Goal: Transaction & Acquisition: Purchase product/service

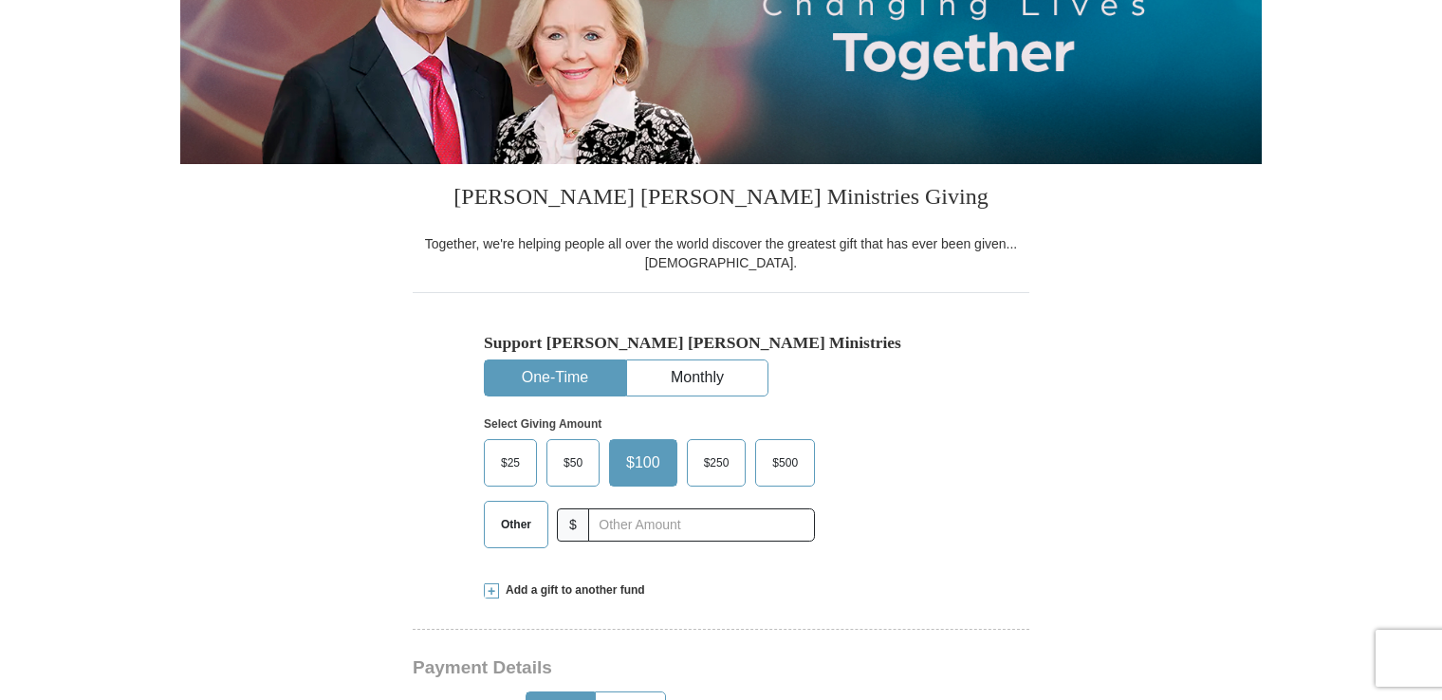
scroll to position [315, 0]
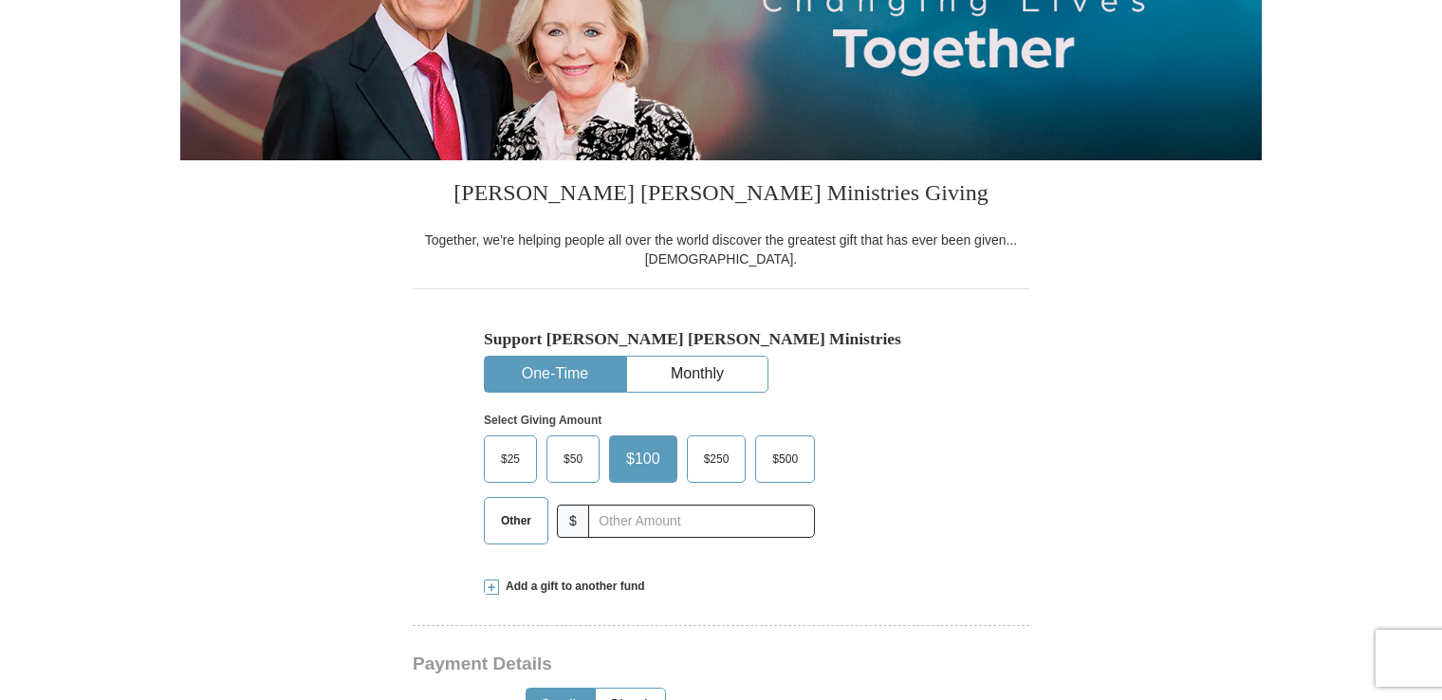
click at [513, 465] on span "$25" at bounding box center [510, 459] width 38 height 28
click at [0, 0] on input "$25" at bounding box center [0, 0] width 0 height 0
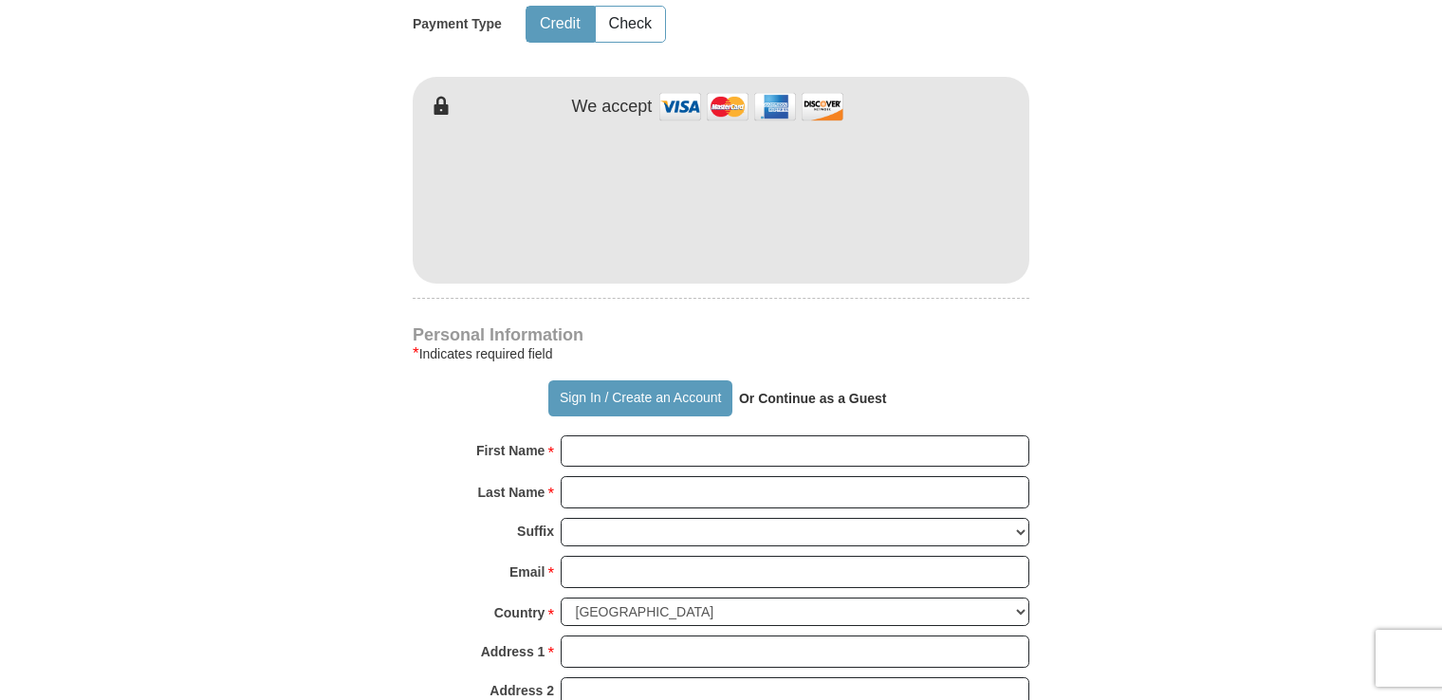
scroll to position [998, 0]
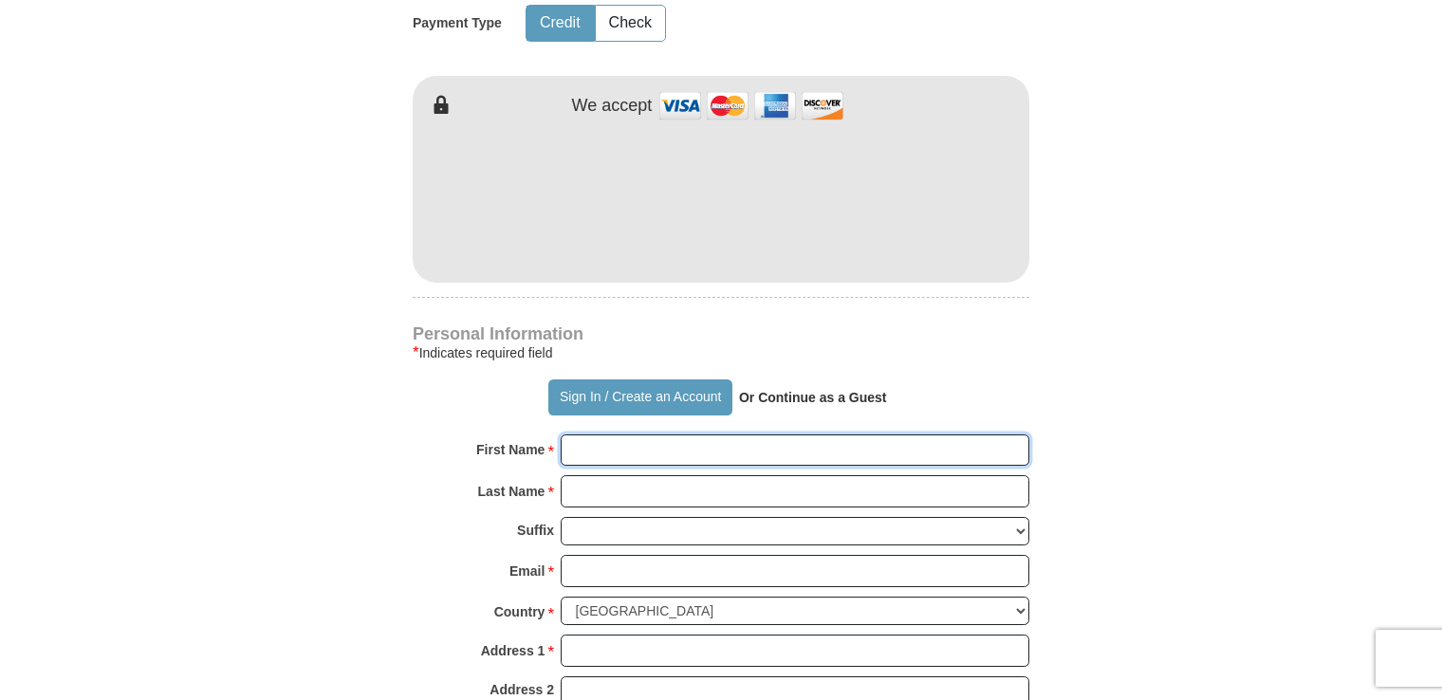
click at [581, 451] on input "First Name *" at bounding box center [795, 450] width 469 height 32
type input "[PERSON_NAME]"
click at [584, 476] on input "Last Name *" at bounding box center [795, 491] width 469 height 32
type input "[PERSON_NAME]"
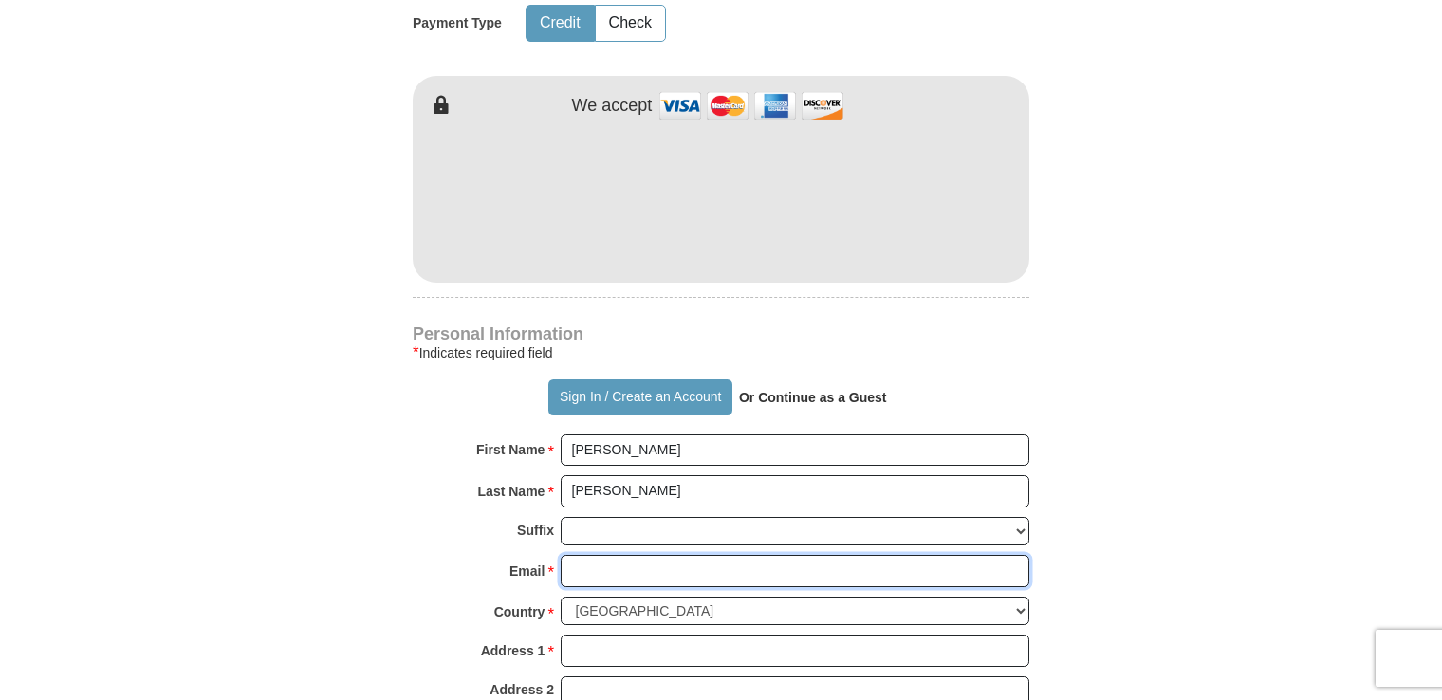
click at [600, 564] on input "Email *" at bounding box center [795, 571] width 469 height 32
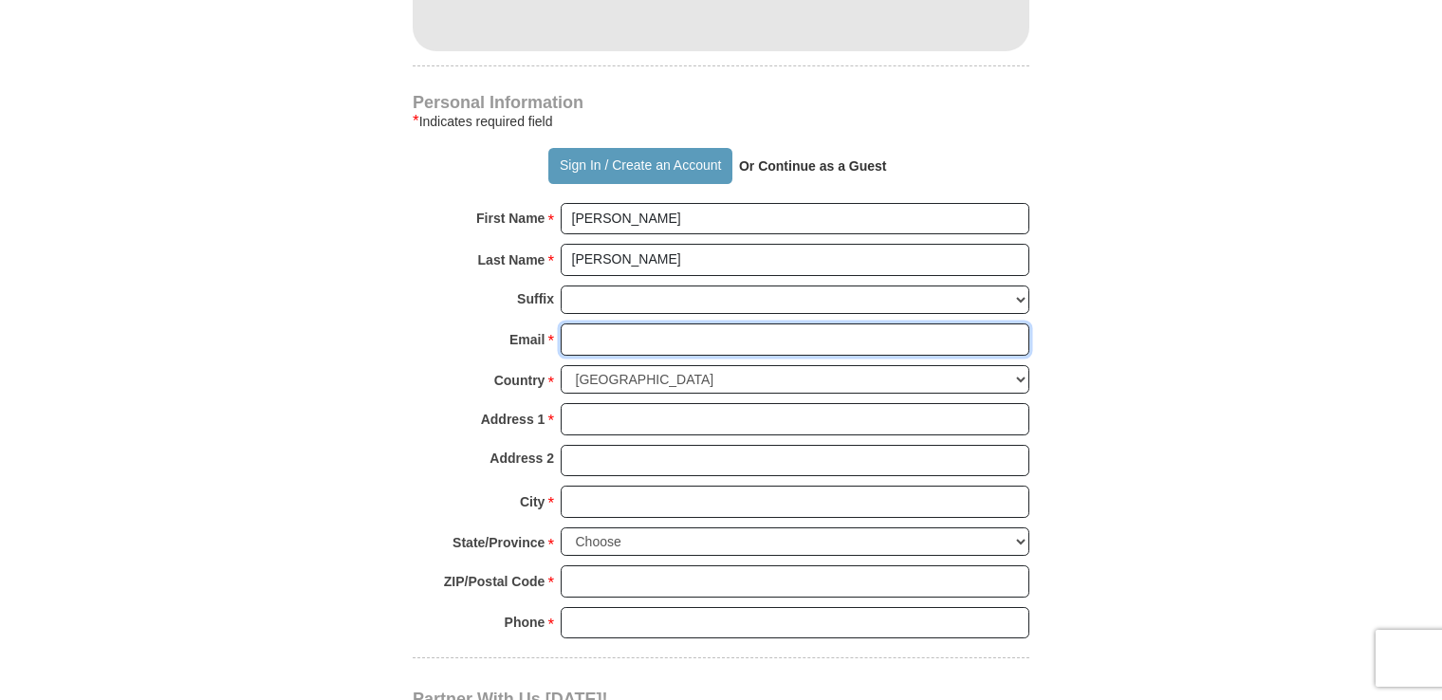
scroll to position [1232, 0]
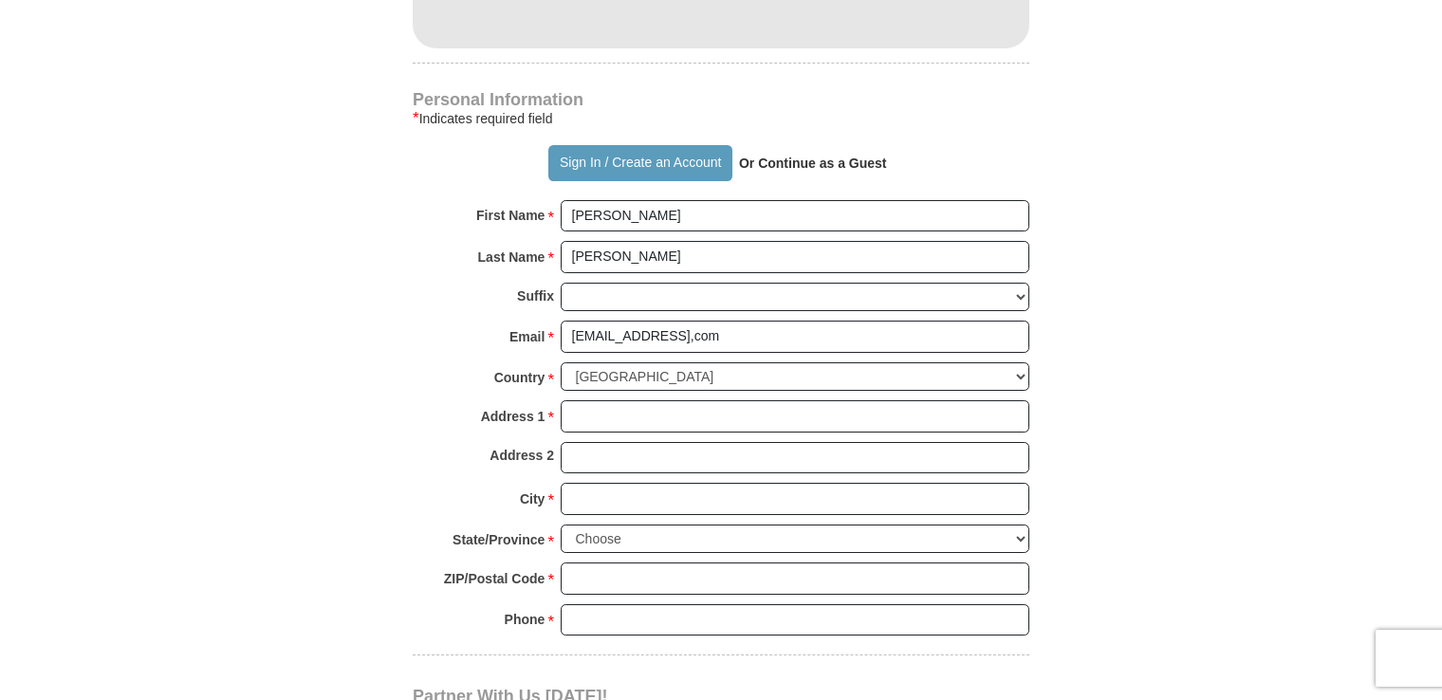
click at [379, 453] on form "Already have an account? Sign in for faster giving. Don't have an account? Crea…" at bounding box center [720, 7] width 1081 height 2327
click at [673, 336] on input "[EMAIL_ADDRESS],com" at bounding box center [795, 337] width 469 height 32
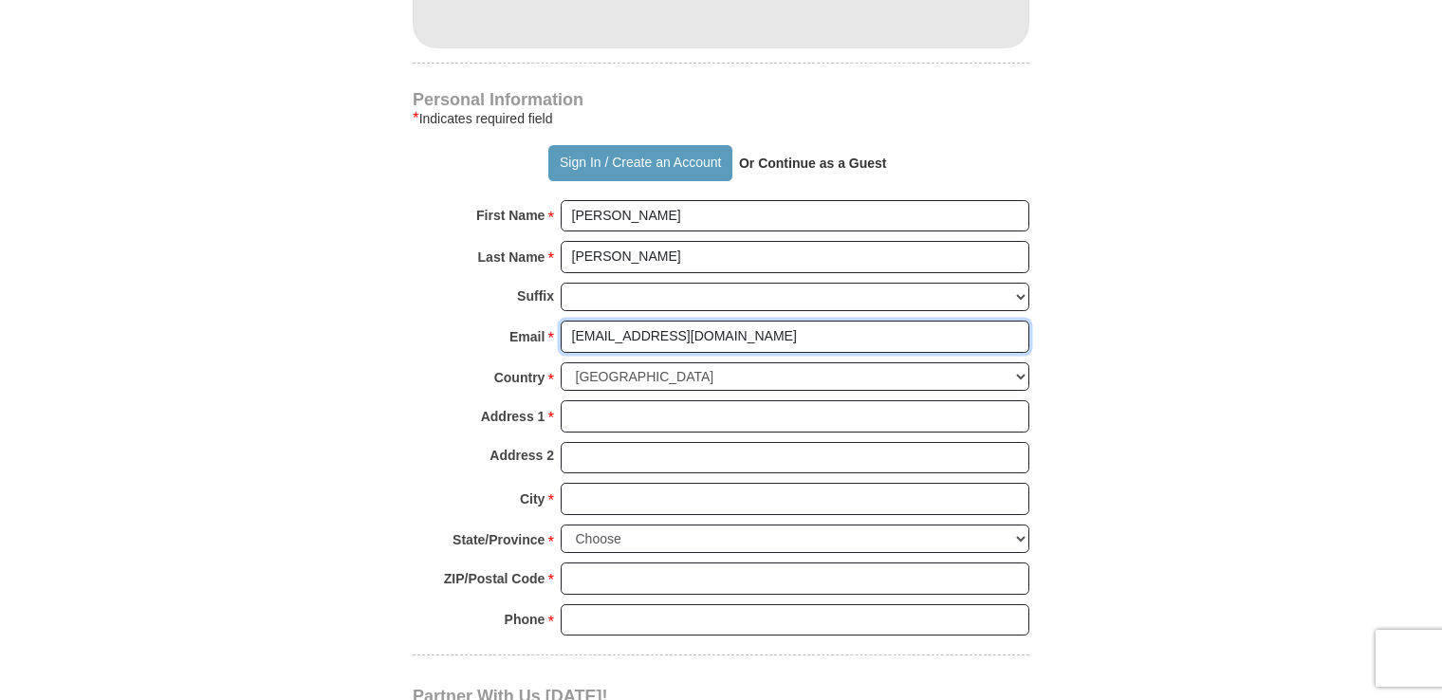
type input "[EMAIL_ADDRESS][DOMAIN_NAME]"
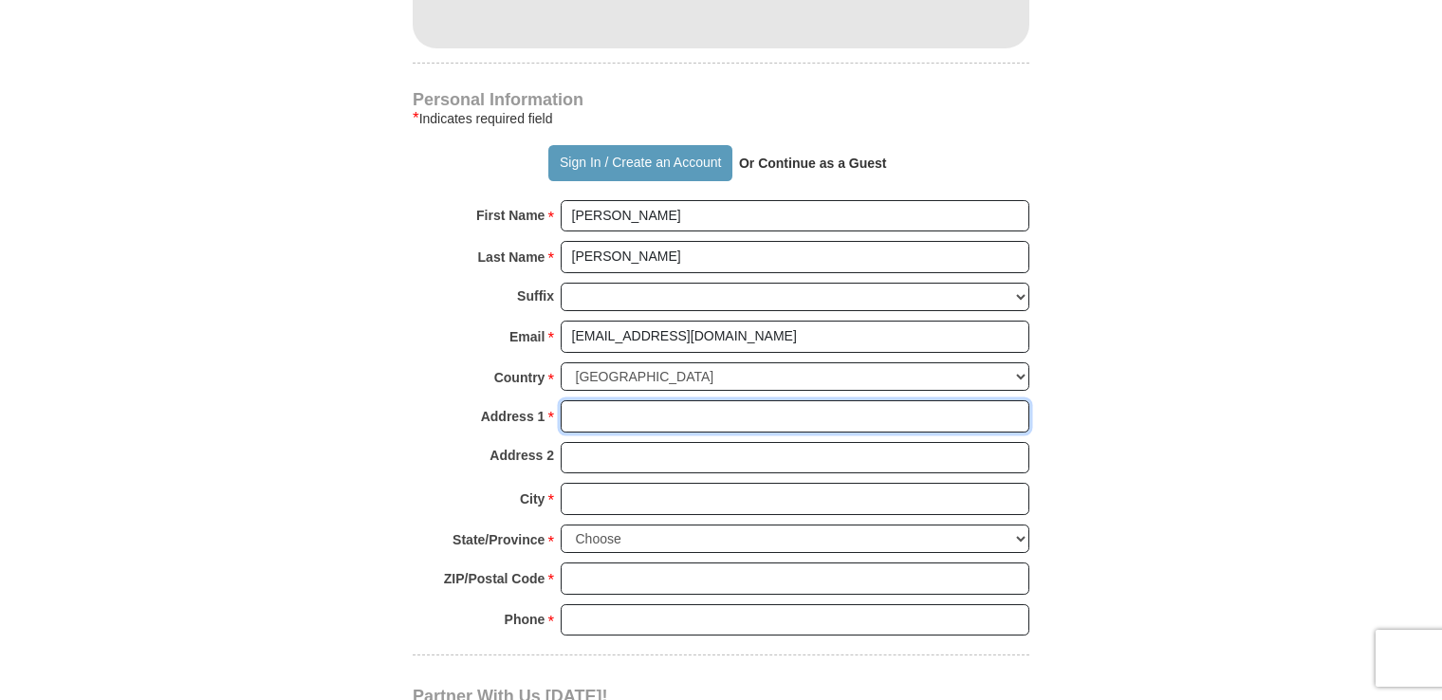
click at [590, 412] on input "Address 1 *" at bounding box center [795, 416] width 469 height 32
type input "[STREET_ADDRESS]"
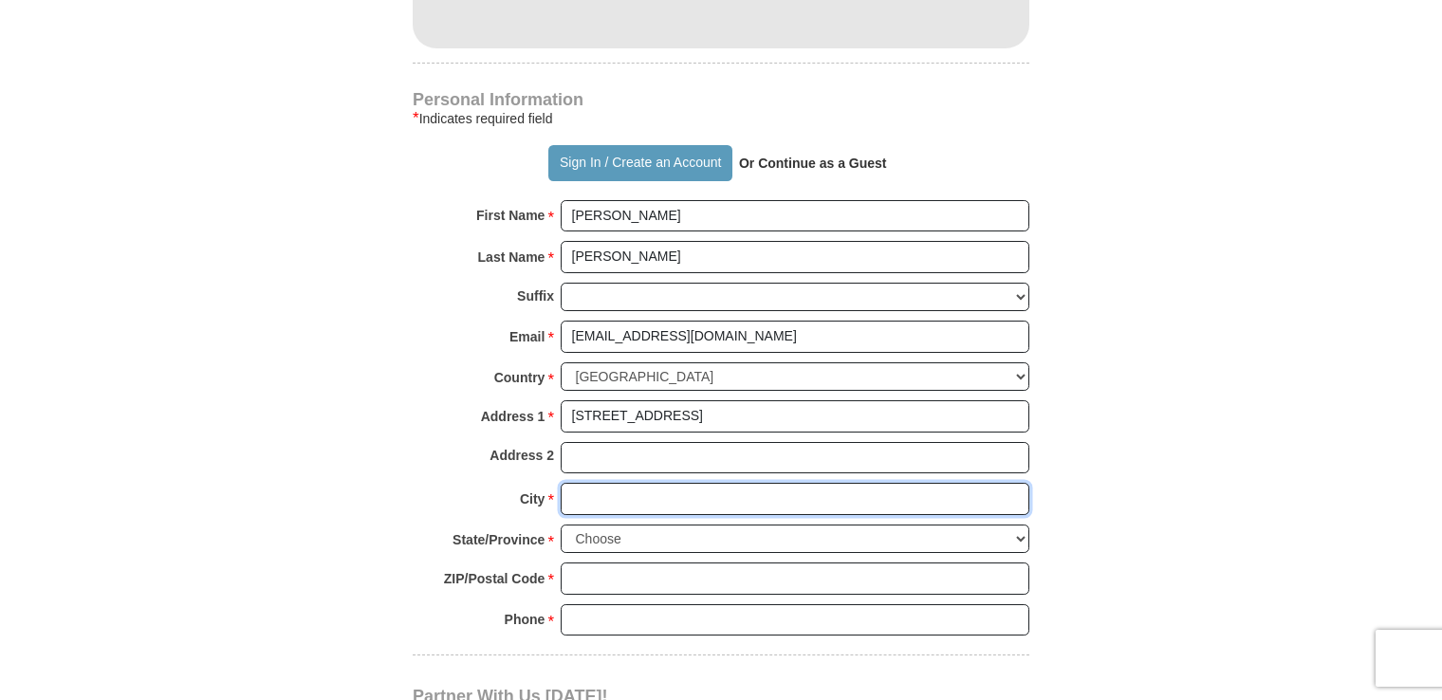
type input "[PERSON_NAME]"
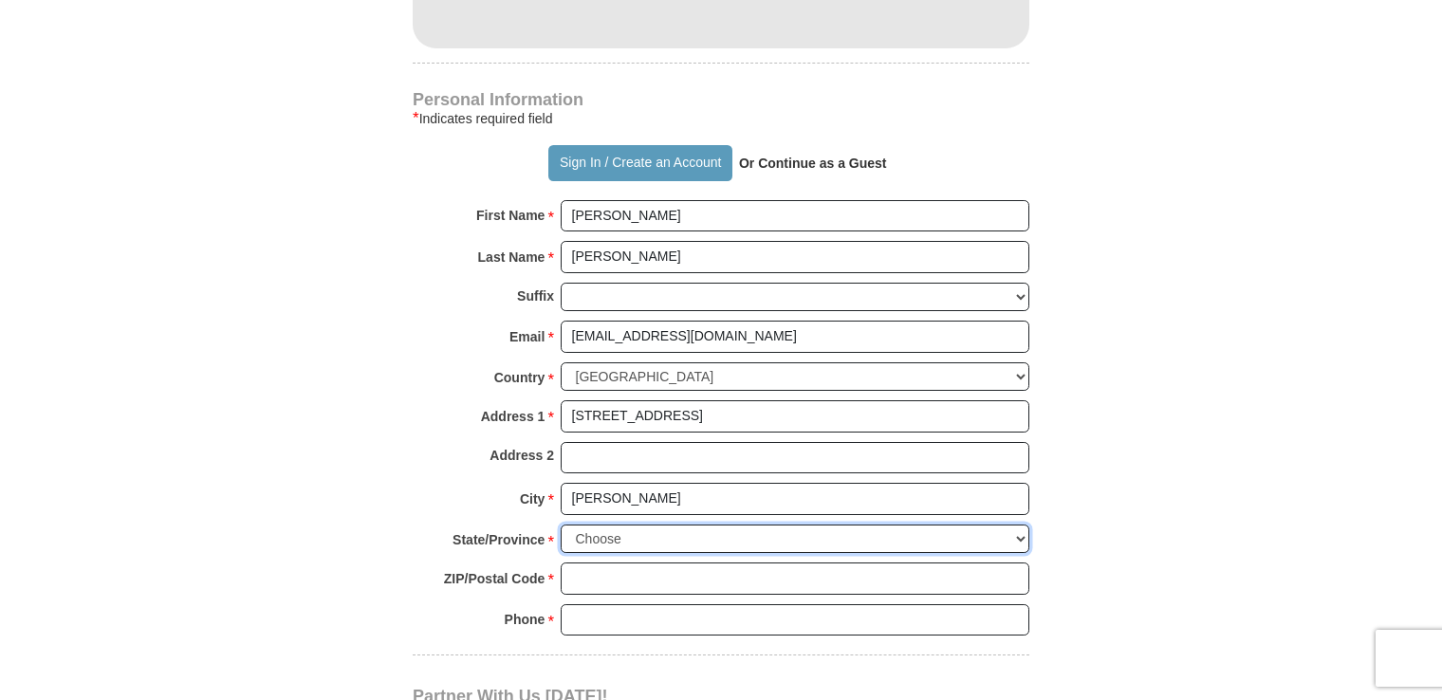
select select "MO"
type input "65251"
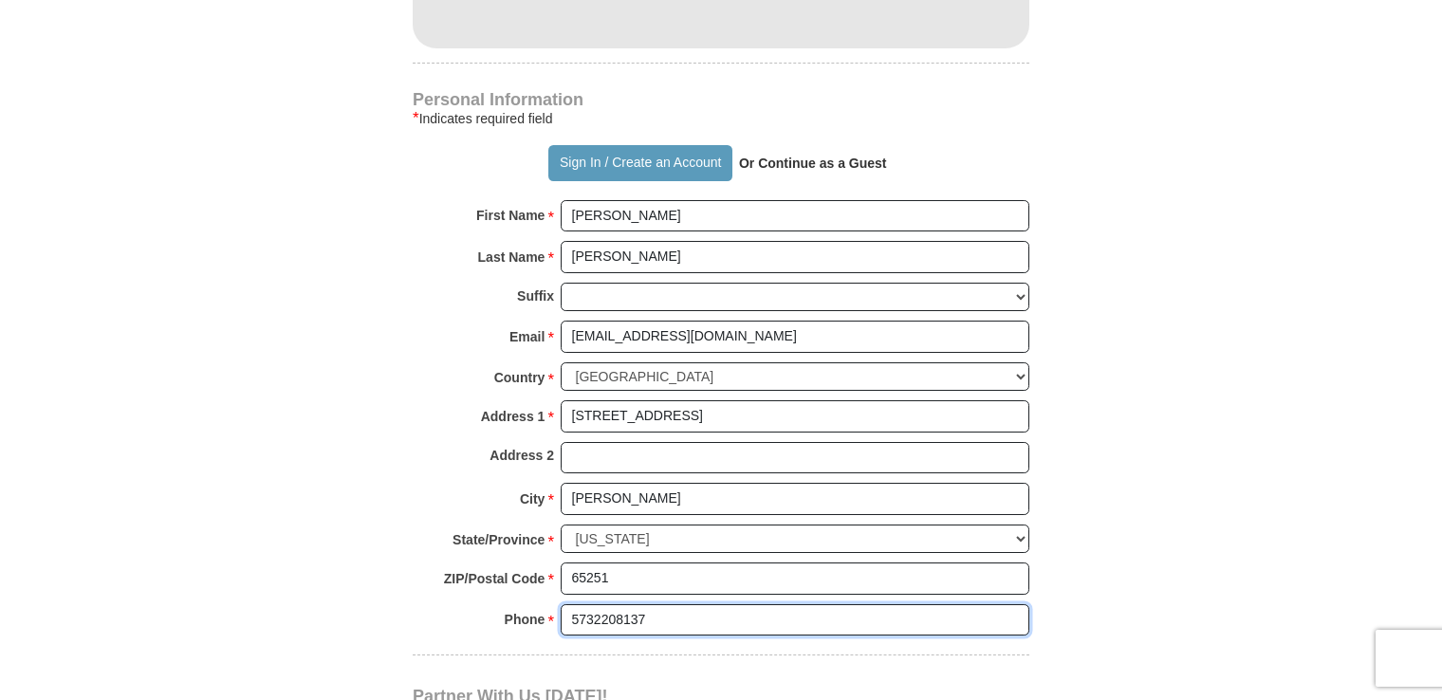
click at [641, 607] on input "5732208137" at bounding box center [795, 620] width 469 height 32
type input "5735446451"
click at [319, 558] on form "Already have an account? Sign in for faster giving. Don't have an account? Crea…" at bounding box center [720, 7] width 1081 height 2327
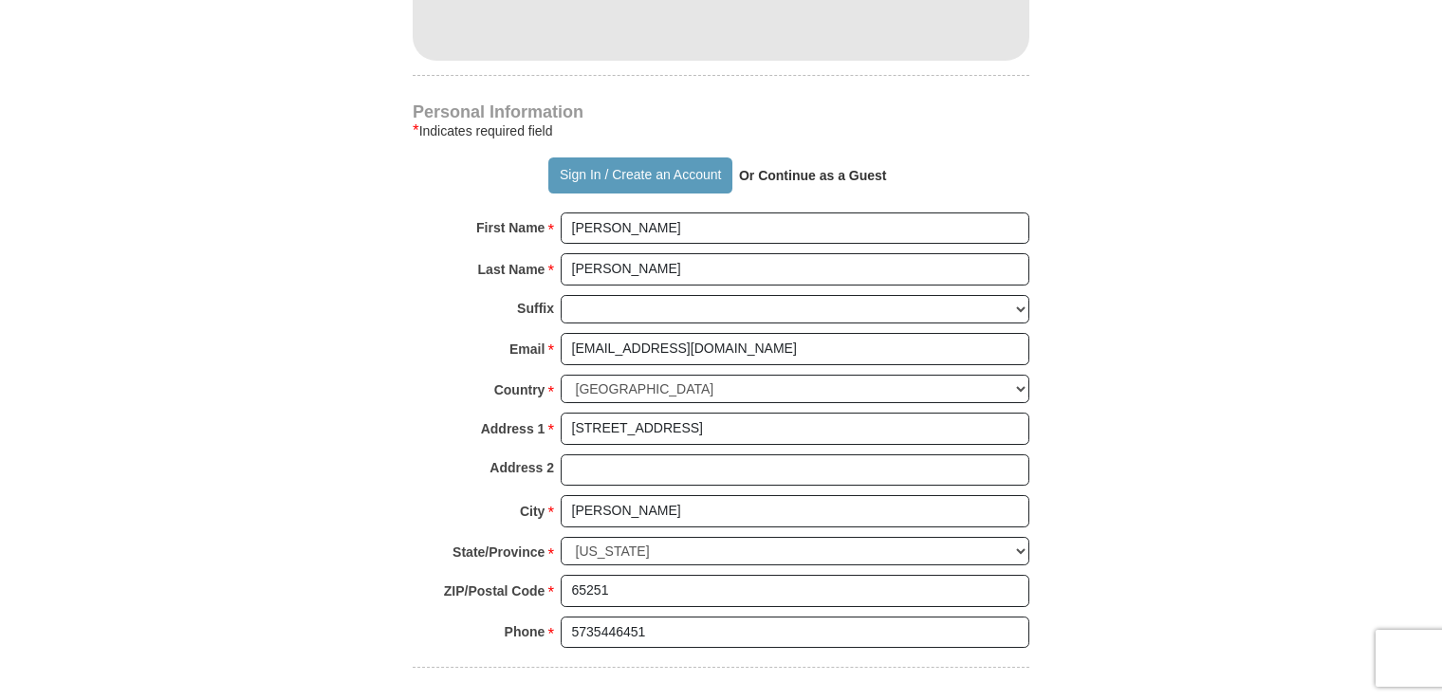
scroll to position [1216, 0]
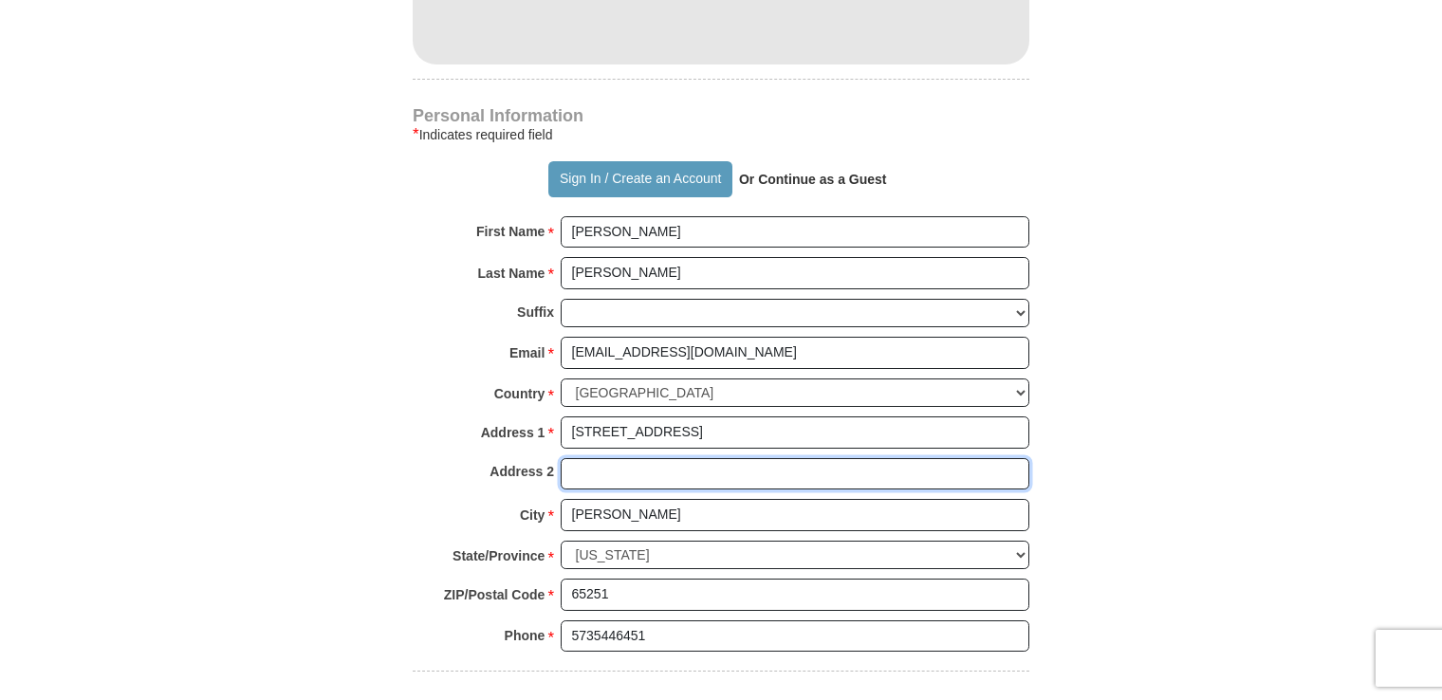
click at [587, 470] on input "Address 2" at bounding box center [795, 474] width 469 height 32
type input "P"
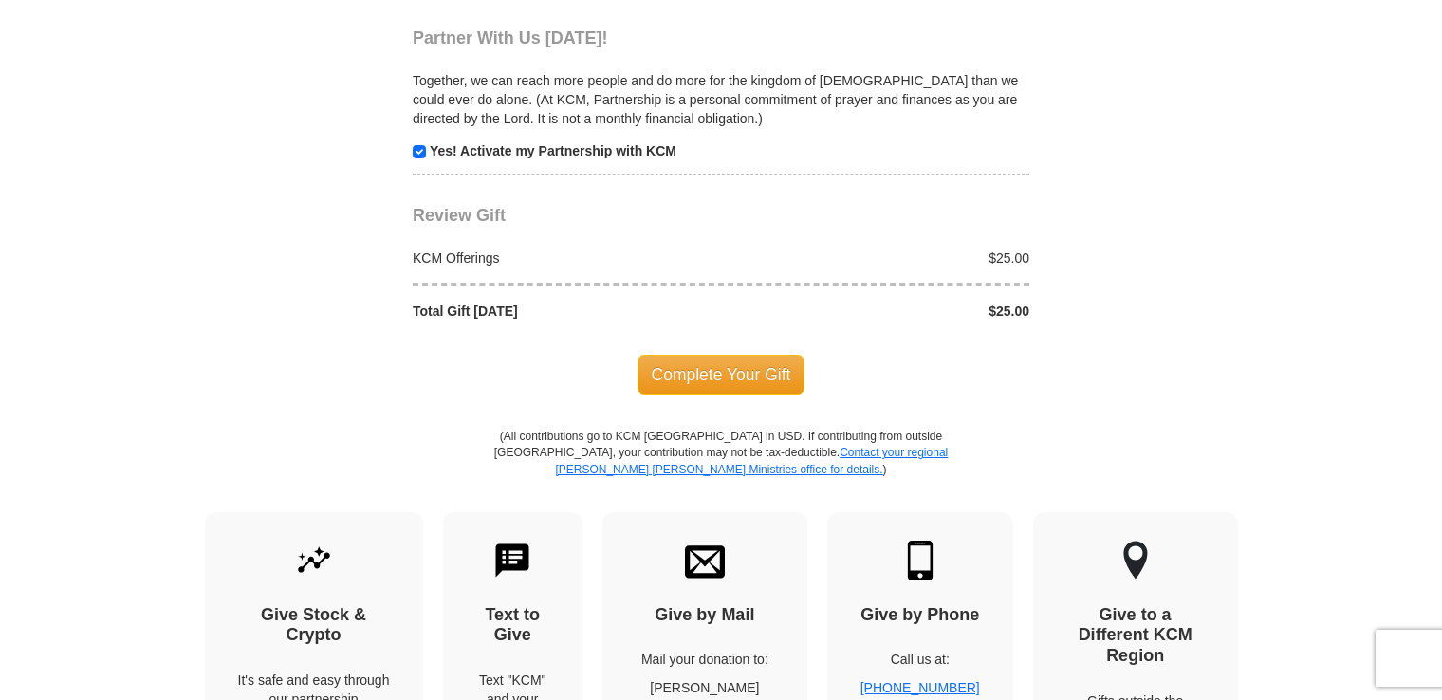
scroll to position [1891, 0]
click at [709, 358] on span "Complete Your Gift" at bounding box center [721, 374] width 168 height 40
